Goal: Task Accomplishment & Management: Manage account settings

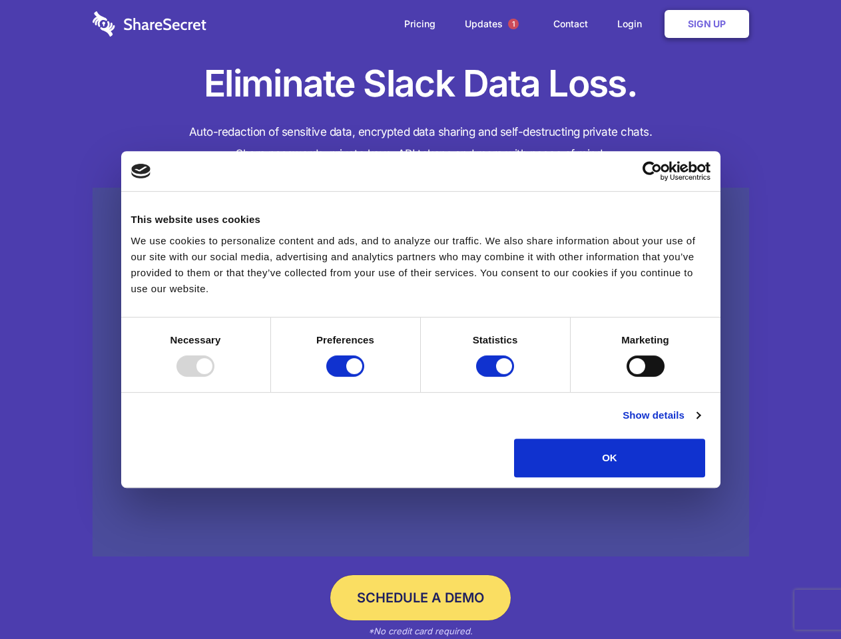
click at [214, 377] on div at bounding box center [195, 366] width 38 height 21
click at [364, 377] on input "Preferences" at bounding box center [345, 366] width 38 height 21
checkbox input "false"
click at [497, 377] on input "Statistics" at bounding box center [495, 366] width 38 height 21
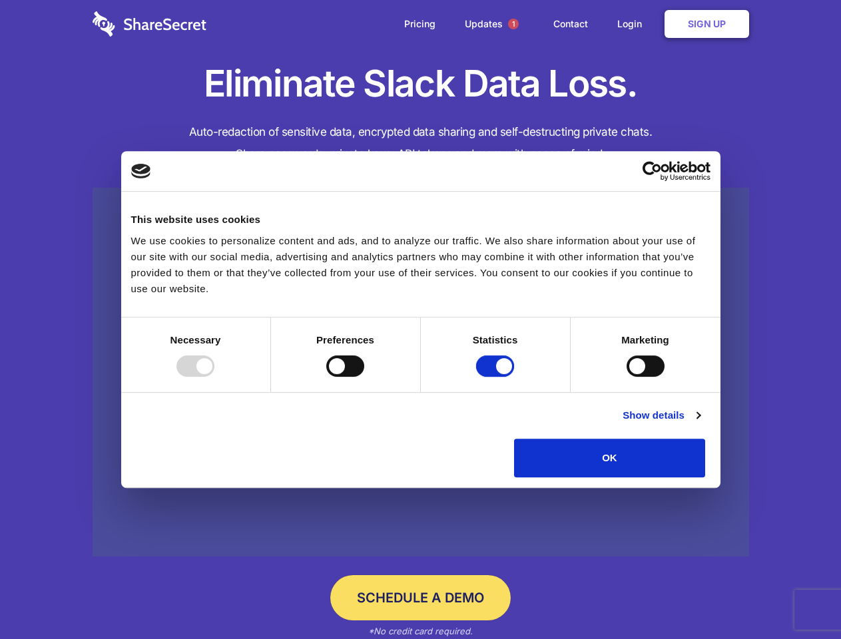
checkbox input "false"
click at [627, 377] on input "Marketing" at bounding box center [646, 366] width 38 height 21
checkbox input "true"
click at [700, 424] on link "Show details" at bounding box center [661, 416] width 77 height 16
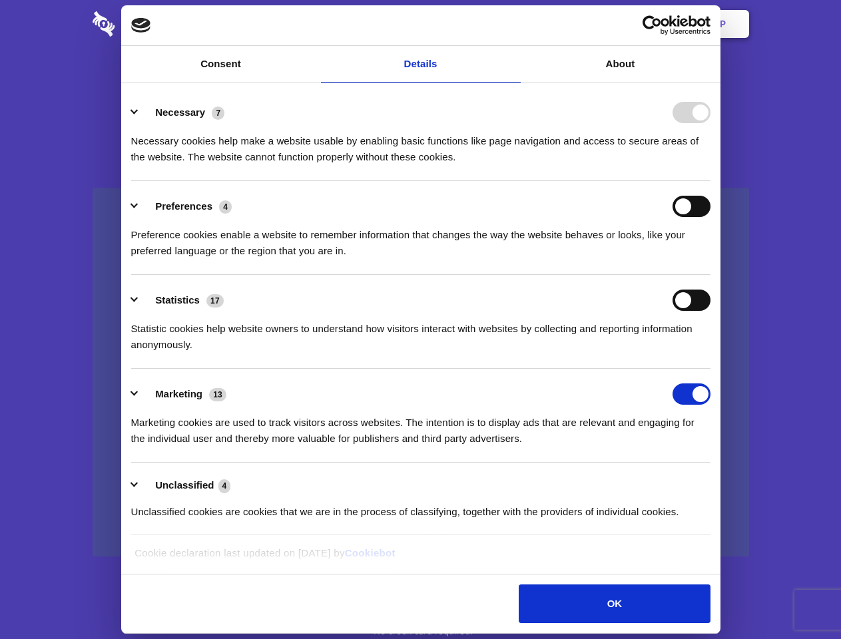
click at [711, 181] on li "Necessary 7 Necessary cookies help make a website usable by enabling basic func…" at bounding box center [420, 134] width 579 height 94
